Goal: Task Accomplishment & Management: Manage account settings

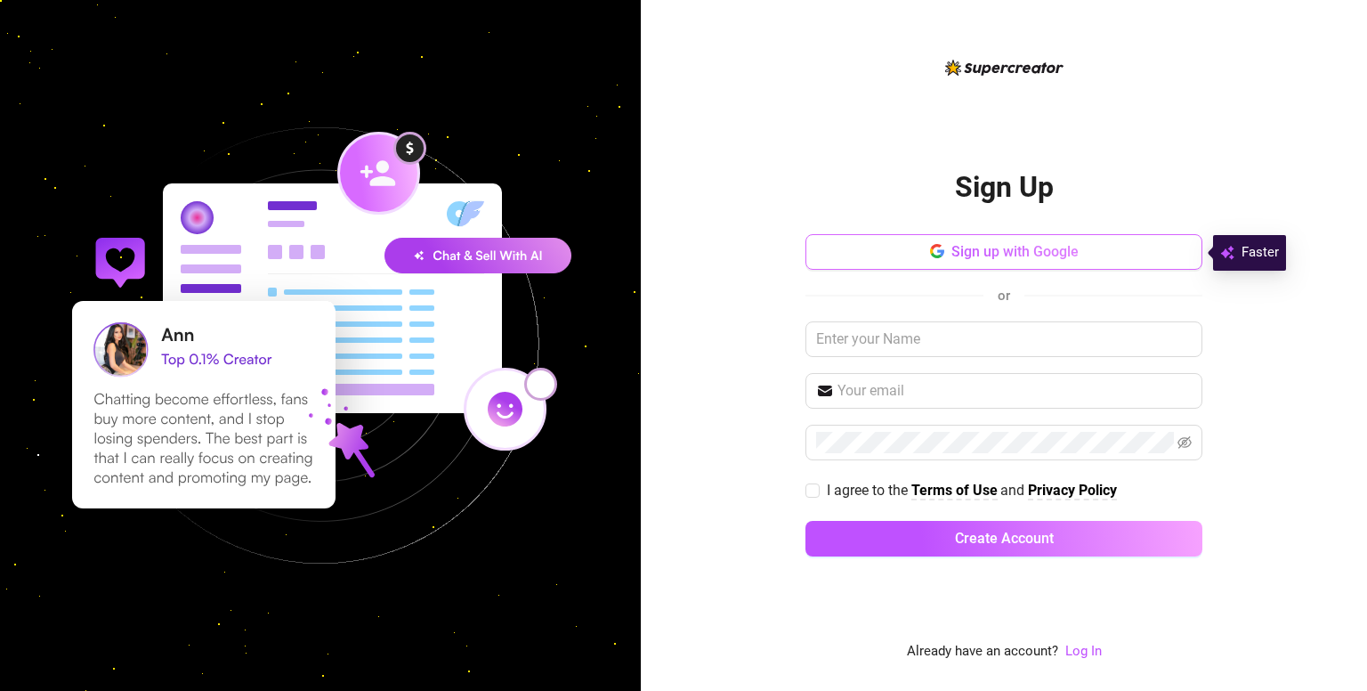
click at [1057, 248] on span "Sign up with Google" at bounding box center [1014, 251] width 127 height 17
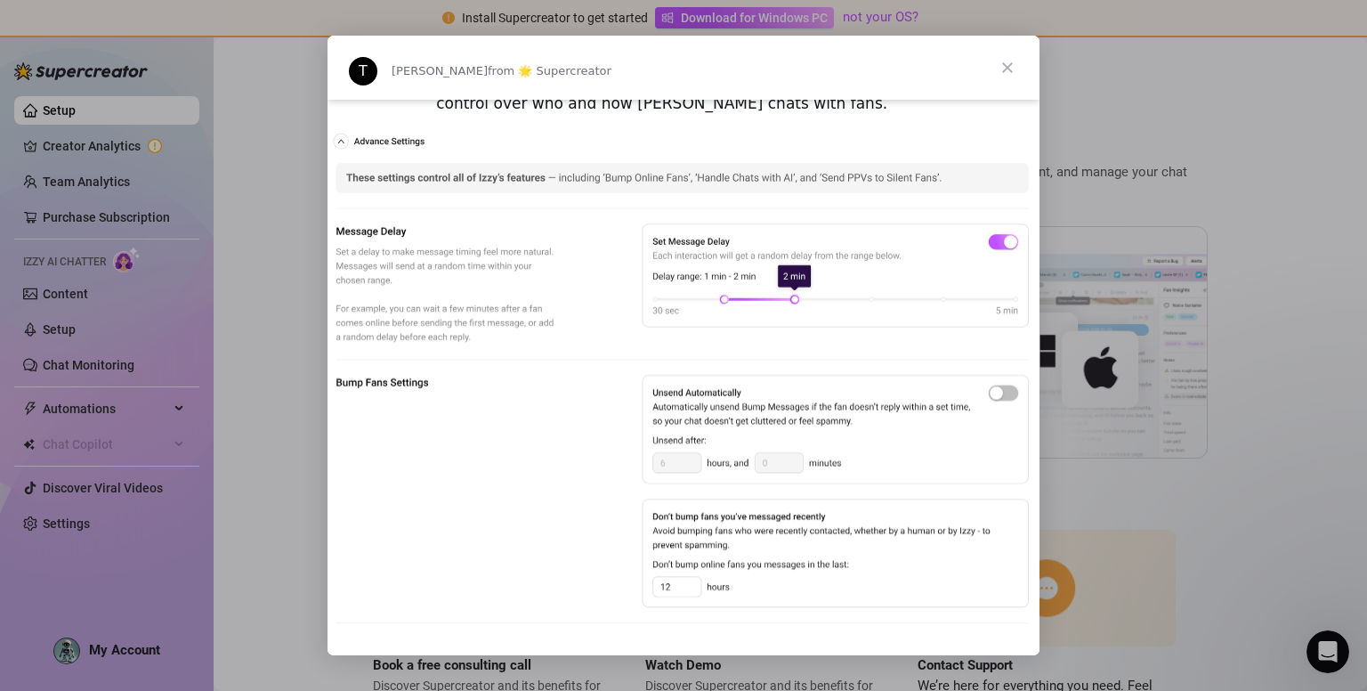
scroll to position [979, 0]
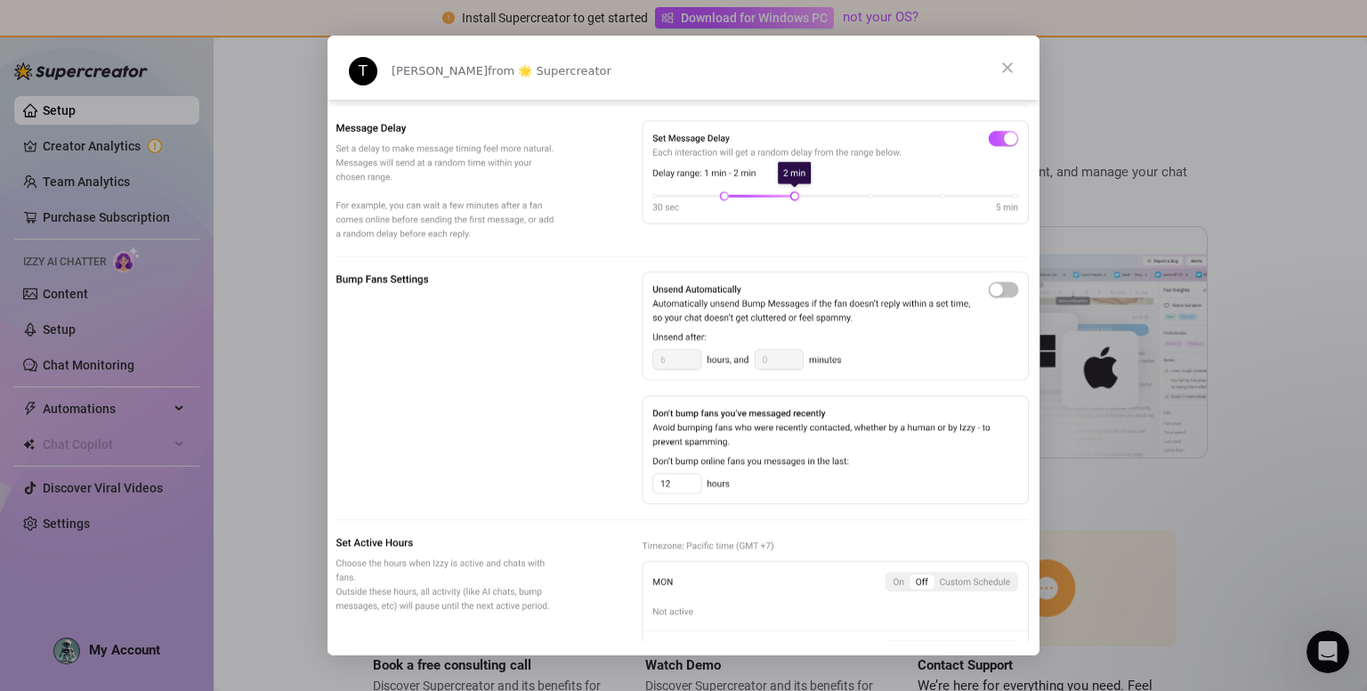
click at [1003, 65] on span "Close" at bounding box center [1008, 68] width 64 height 64
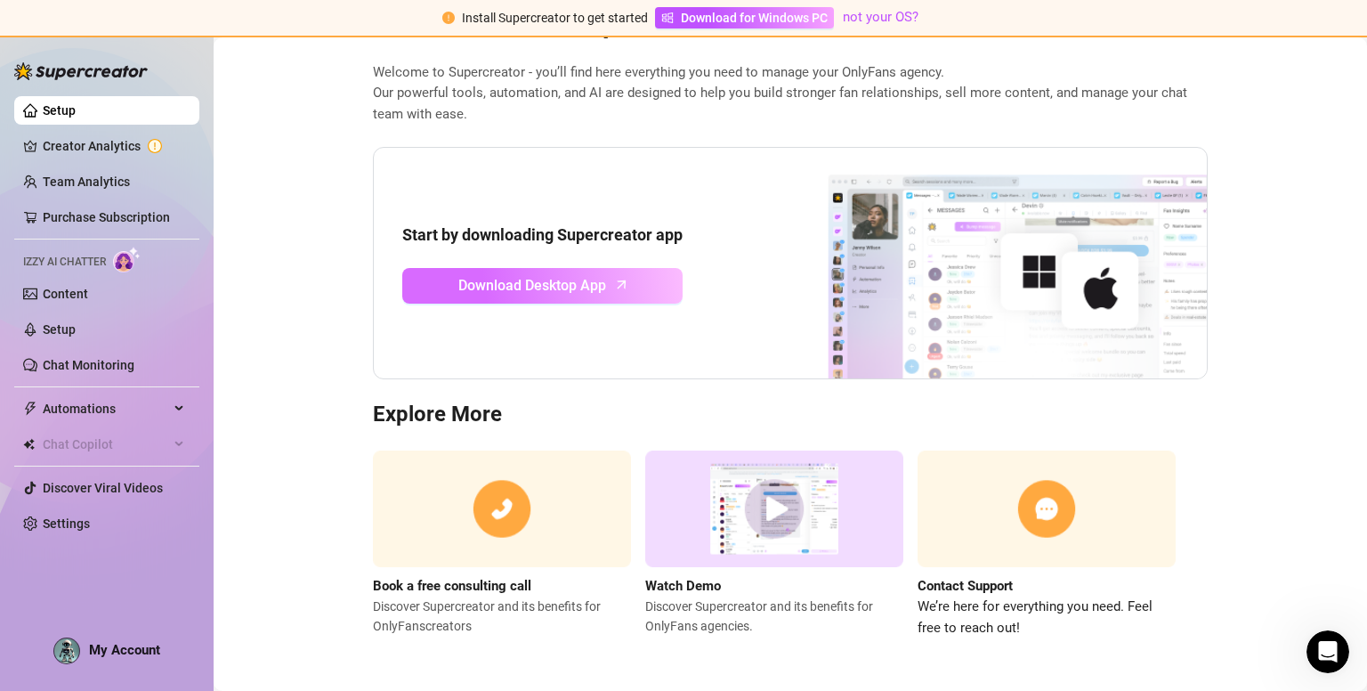
scroll to position [0, 0]
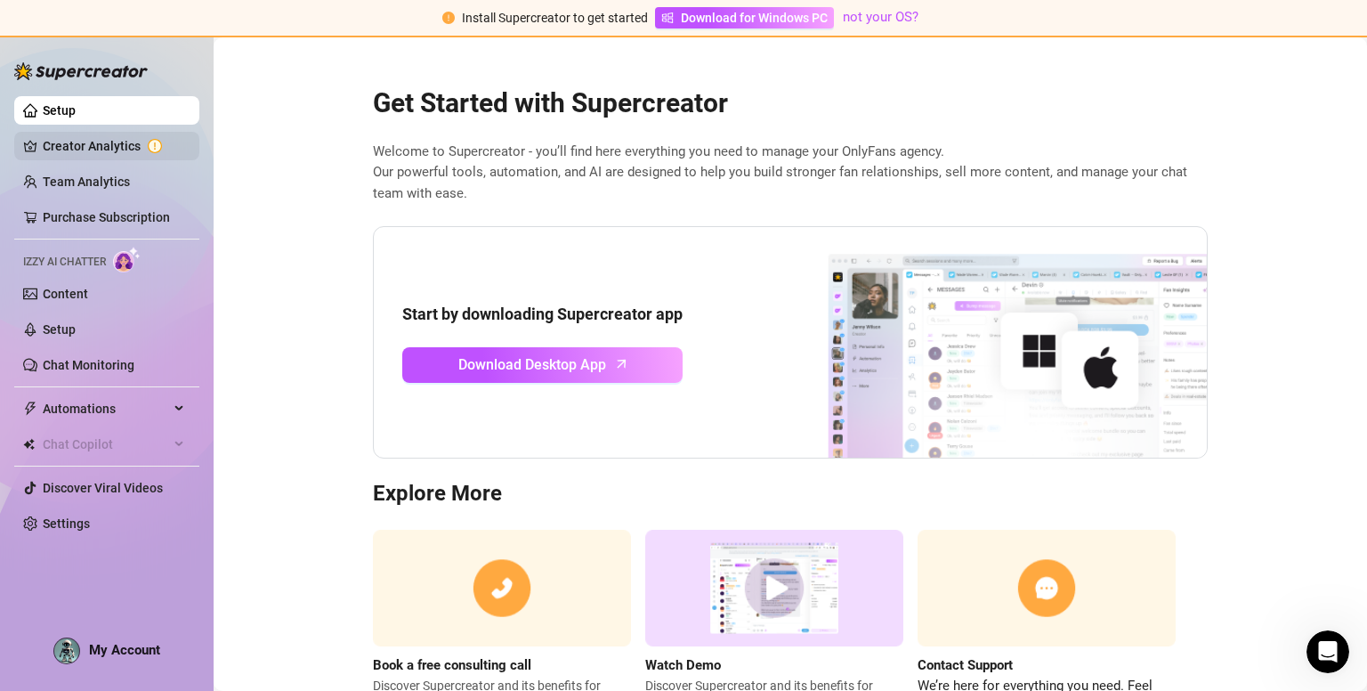
click at [85, 145] on link "Creator Analytics" at bounding box center [114, 146] width 142 height 28
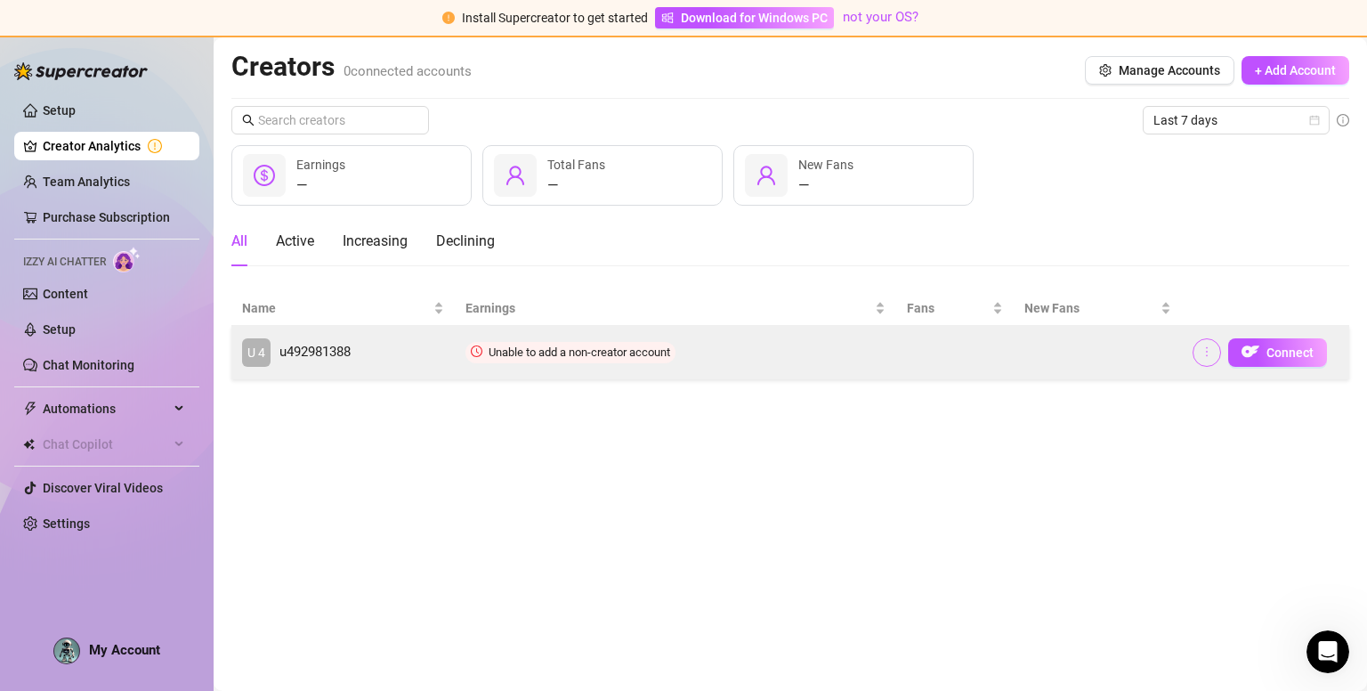
click at [1203, 357] on icon "more" at bounding box center [1207, 351] width 12 height 12
click at [292, 349] on span "u492981388" at bounding box center [314, 352] width 71 height 21
click at [295, 347] on span "u492981388" at bounding box center [314, 352] width 71 height 21
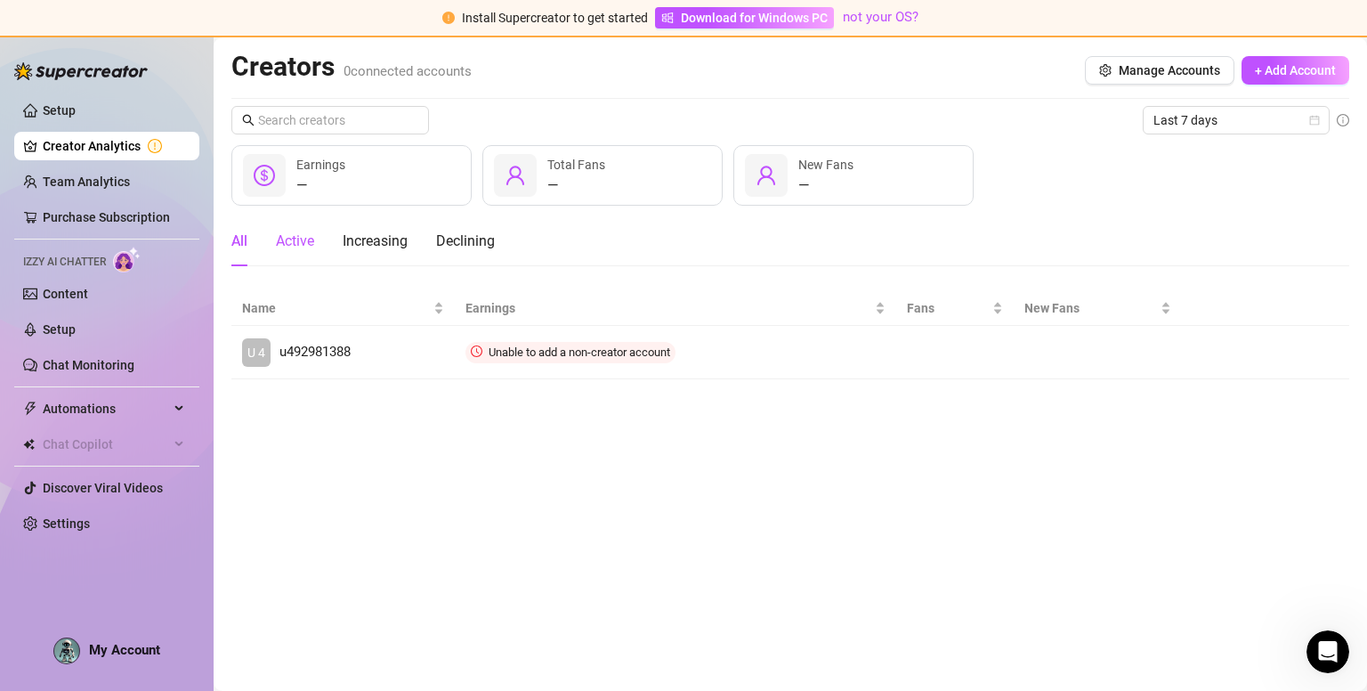
click at [292, 232] on div "Active" at bounding box center [295, 241] width 38 height 21
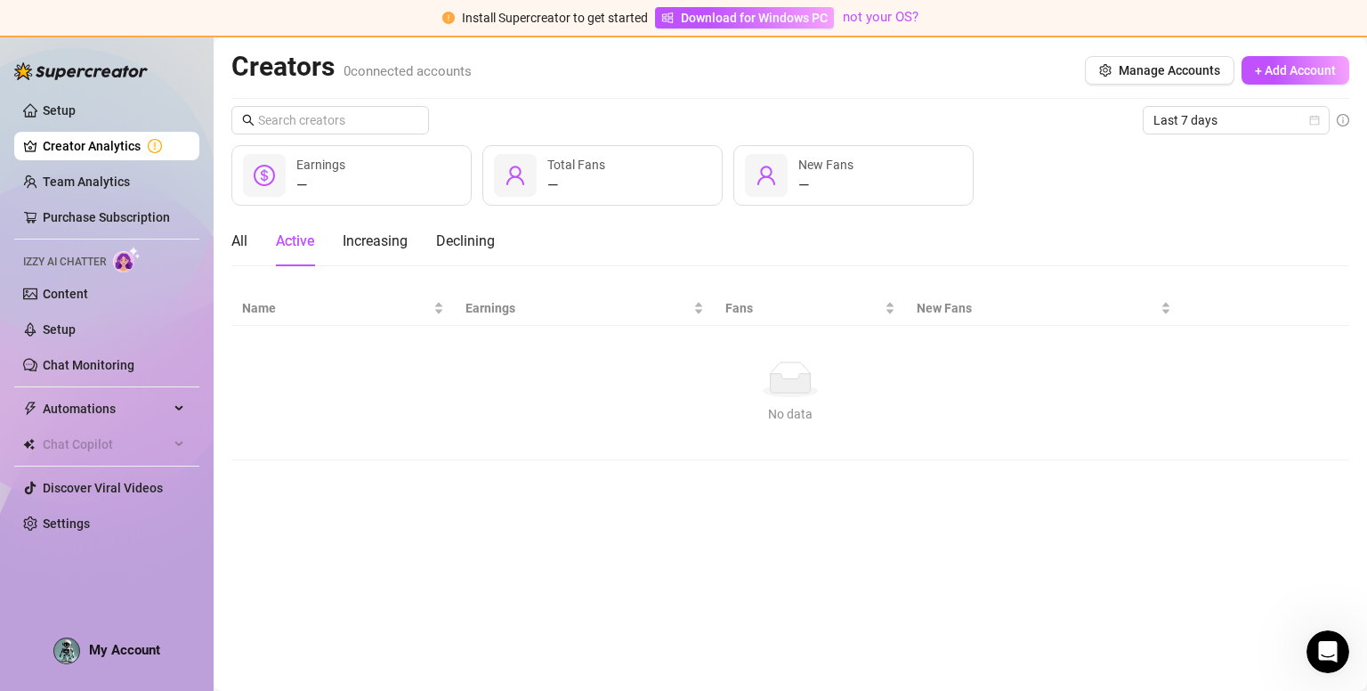
click at [249, 242] on div "All Active Increasing Declining" at bounding box center [362, 241] width 263 height 50
click at [249, 241] on div "All Active Increasing Declining" at bounding box center [362, 241] width 263 height 50
click at [231, 240] on div "All" at bounding box center [239, 241] width 16 height 21
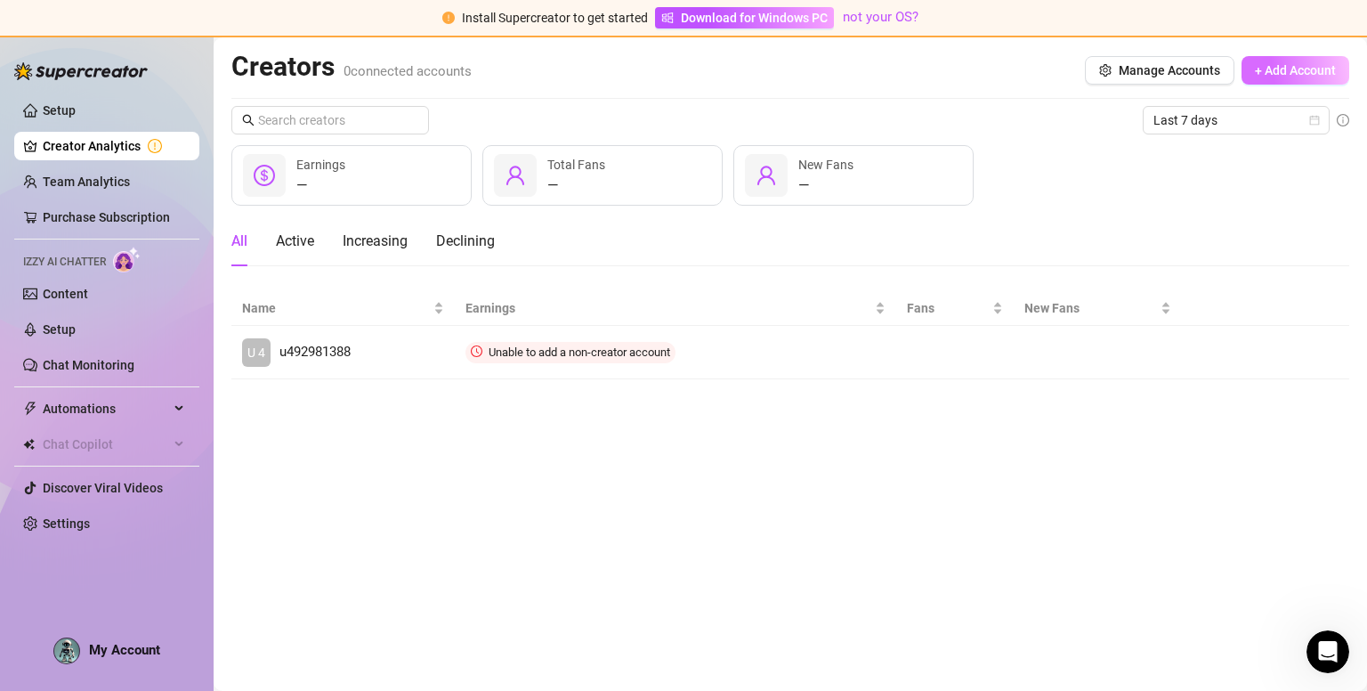
click at [1259, 68] on span "+ Add Account" at bounding box center [1295, 70] width 81 height 14
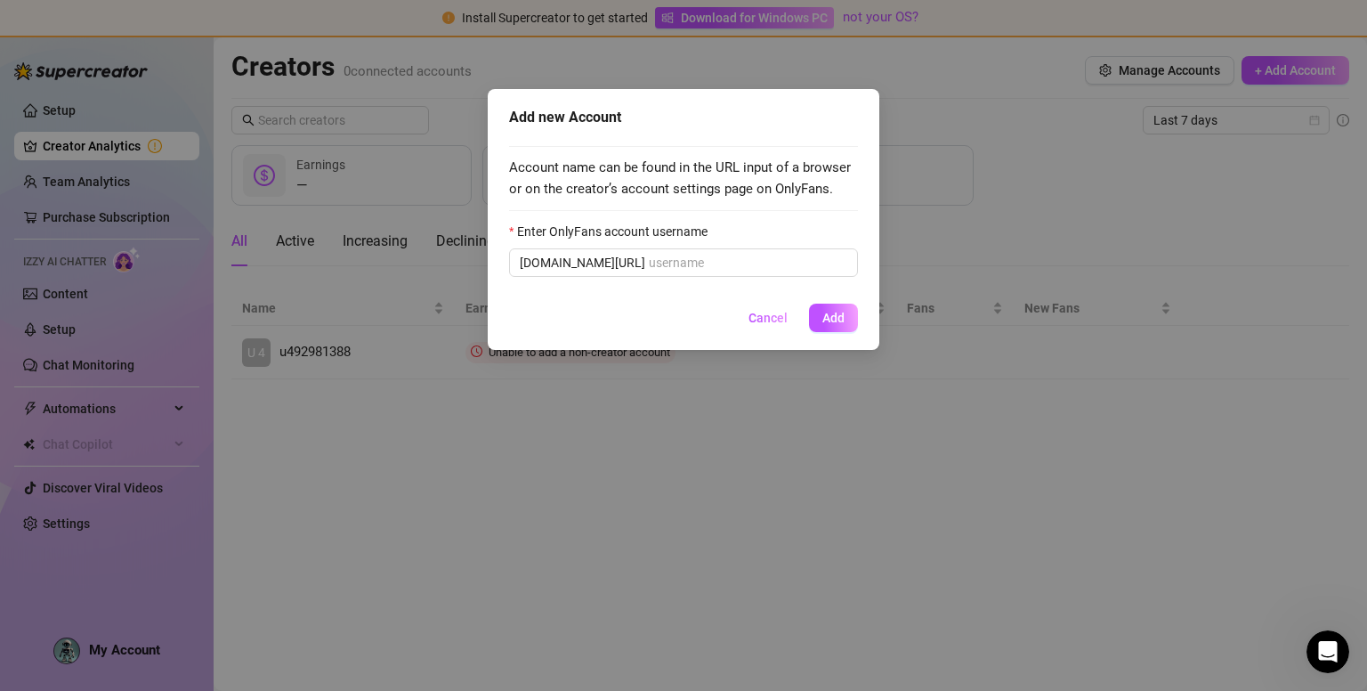
click at [976, 489] on div "Add new Account Account name can be found in the URL input of a browser or on t…" at bounding box center [683, 345] width 1367 height 691
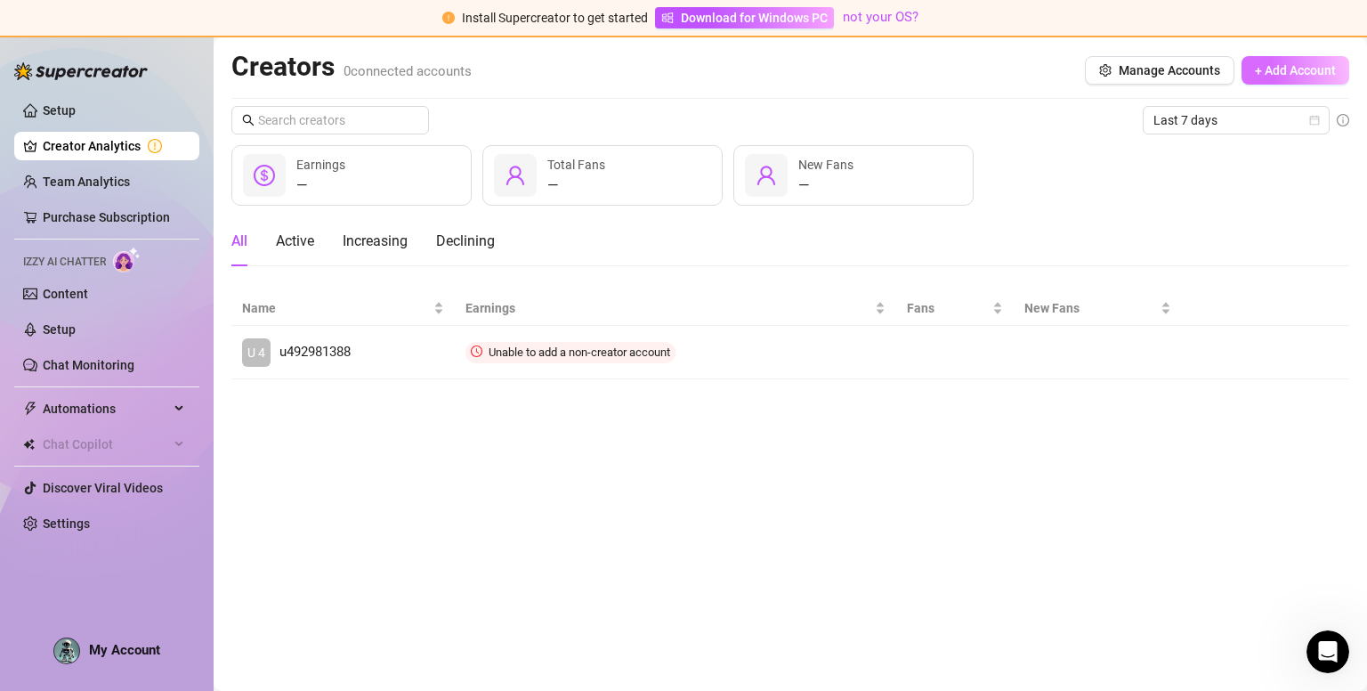
click at [1303, 75] on span "+ Add Account" at bounding box center [1295, 70] width 81 height 14
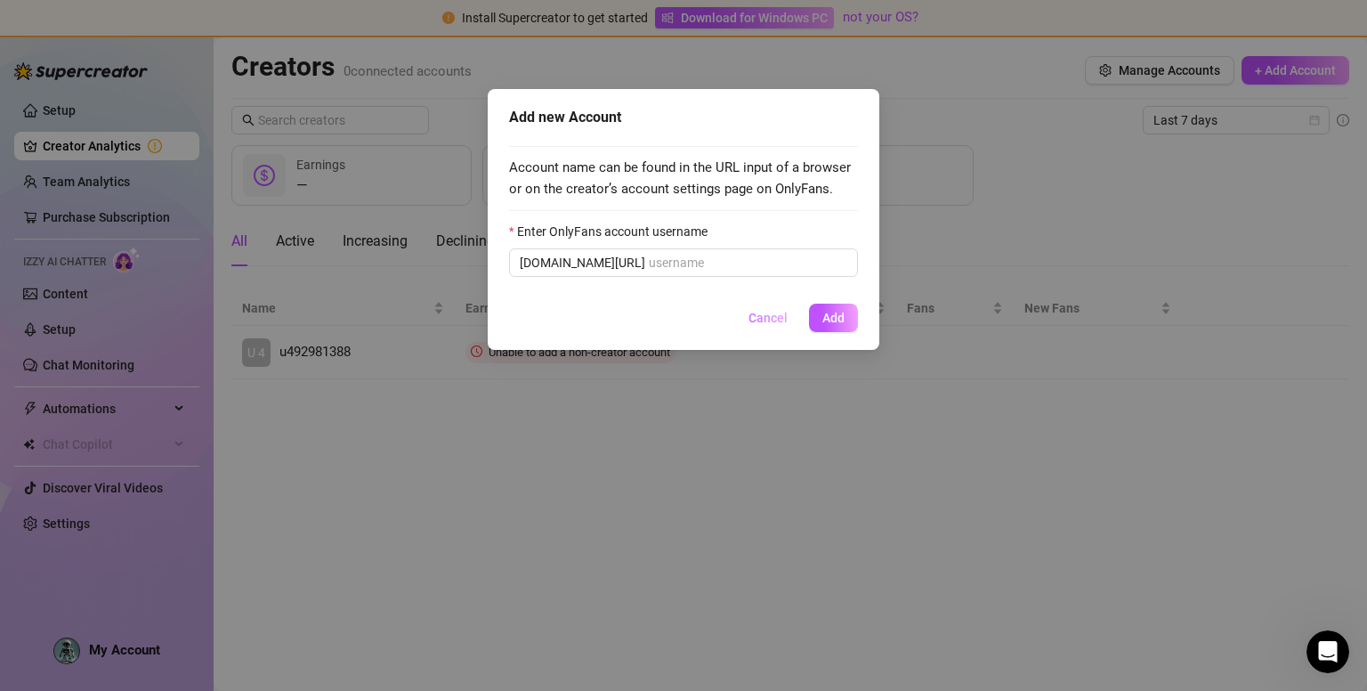
click at [758, 314] on span "Cancel" at bounding box center [768, 318] width 39 height 14
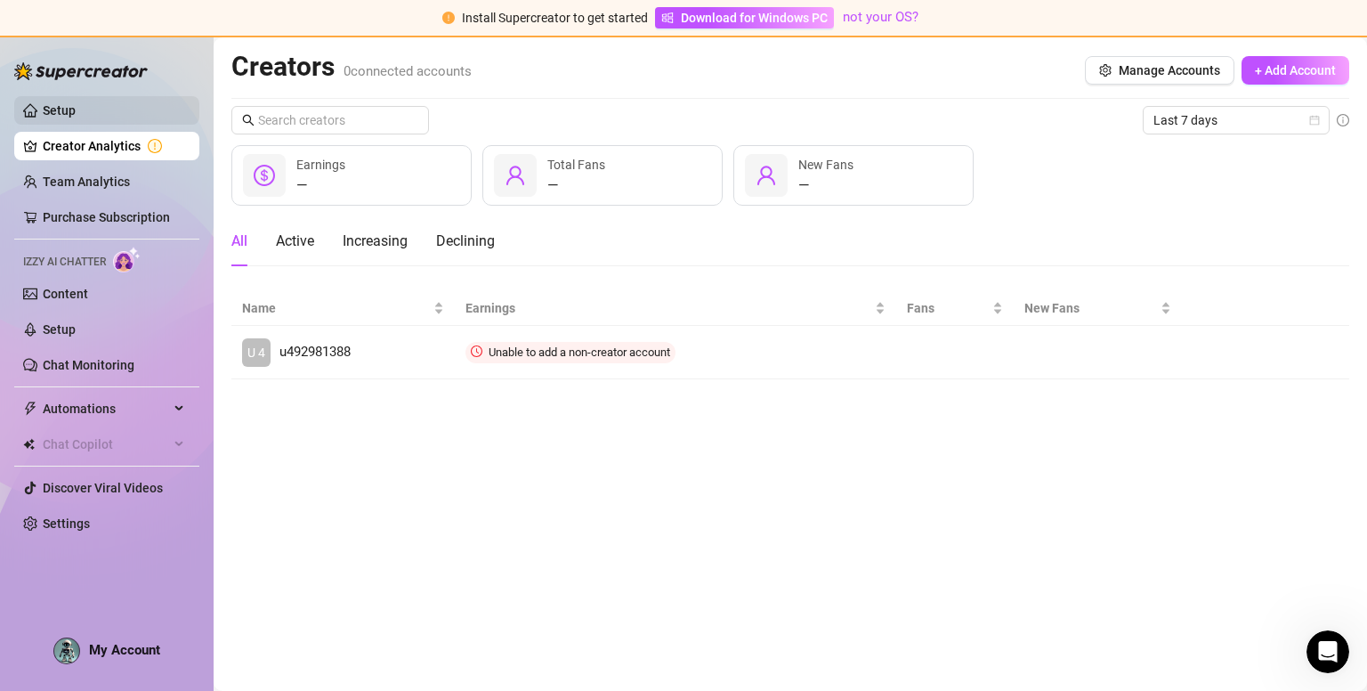
click at [76, 115] on link "Setup" at bounding box center [59, 110] width 33 height 14
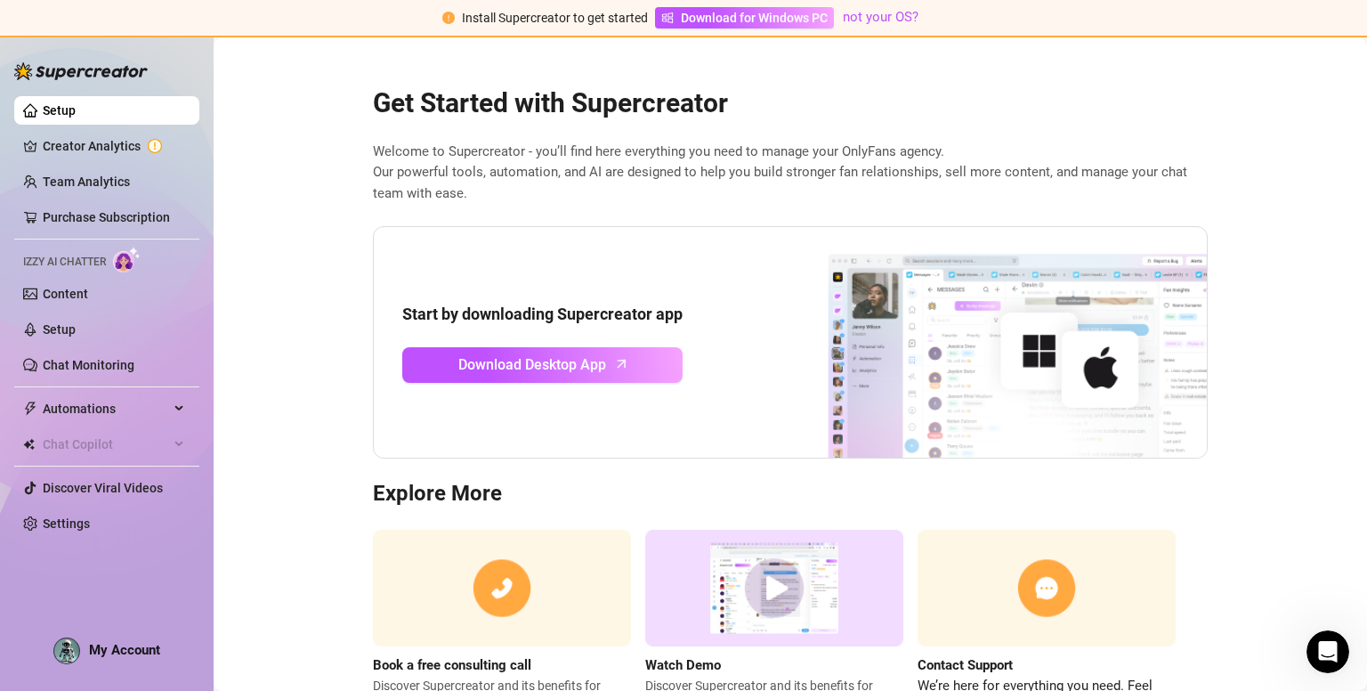
click at [64, 69] on img at bounding box center [81, 71] width 134 height 18
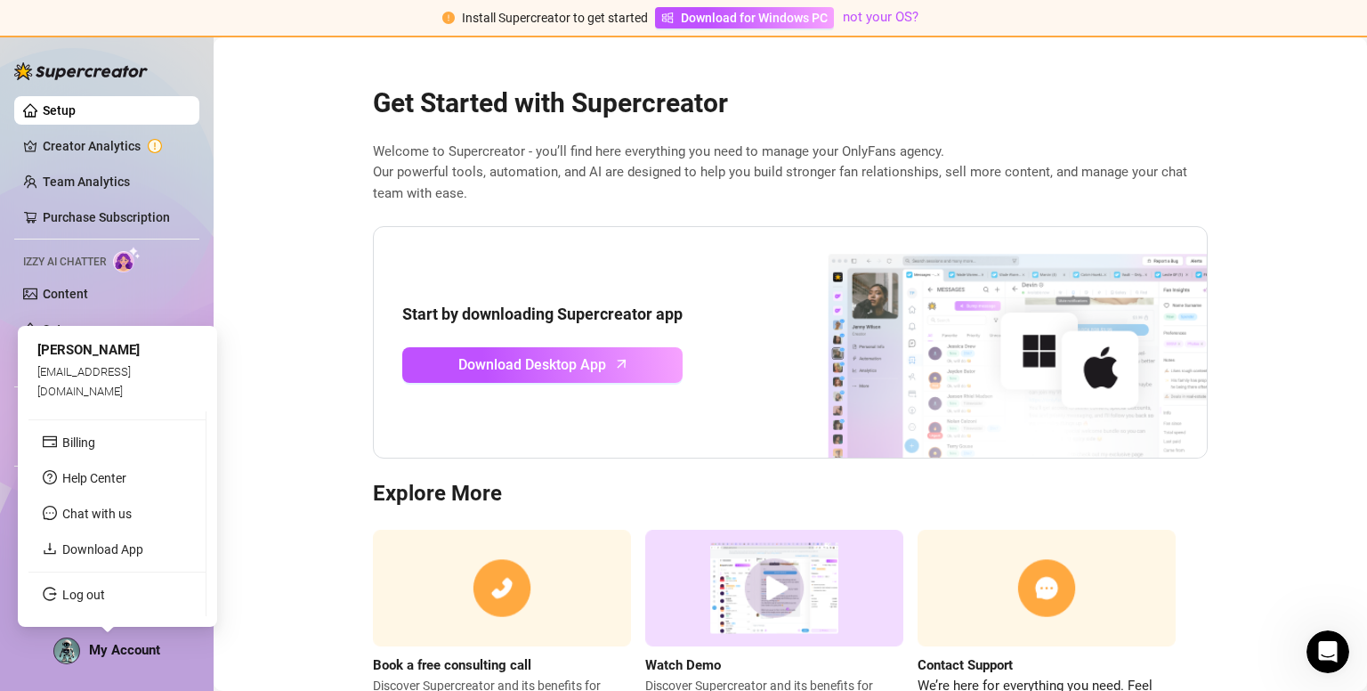
click at [125, 645] on span "My Account" at bounding box center [124, 650] width 71 height 16
click at [101, 588] on link "Log out" at bounding box center [83, 594] width 43 height 14
